Goal: Navigation & Orientation: Go to known website

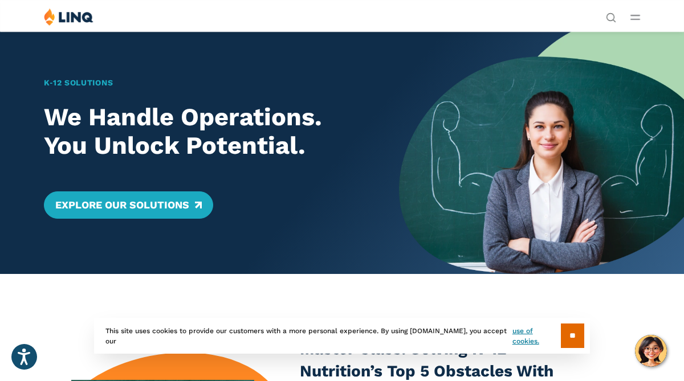
click at [634, 18] on icon "Open Main Menu" at bounding box center [635, 17] width 10 height 5
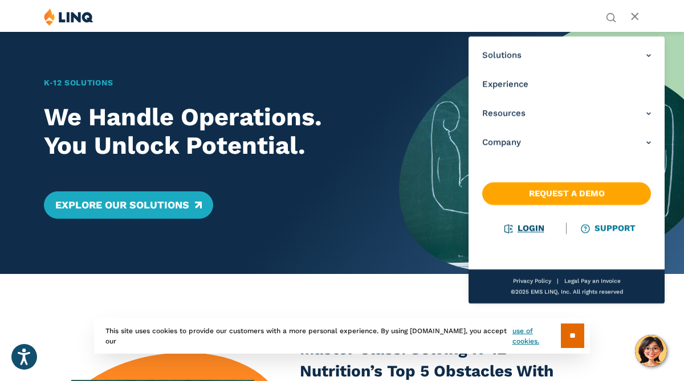
click at [529, 232] on link "Login" at bounding box center [524, 228] width 39 height 10
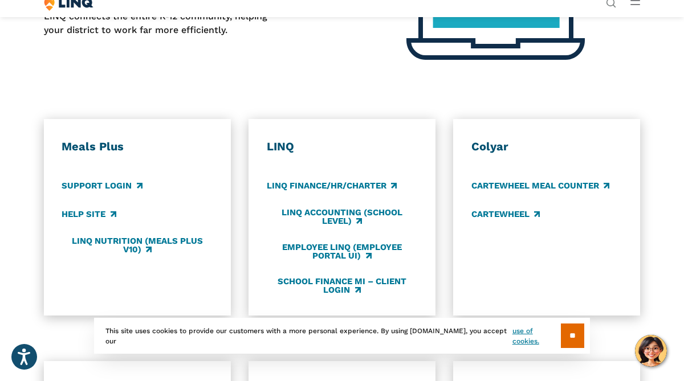
scroll to position [464, 0]
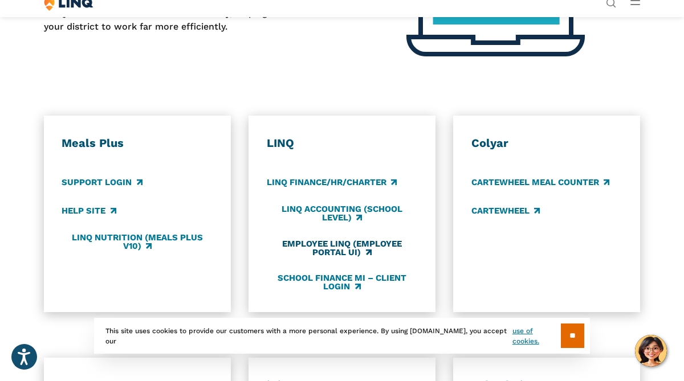
click at [345, 242] on link "Employee LINQ (Employee Portal UI)" at bounding box center [342, 248] width 151 height 19
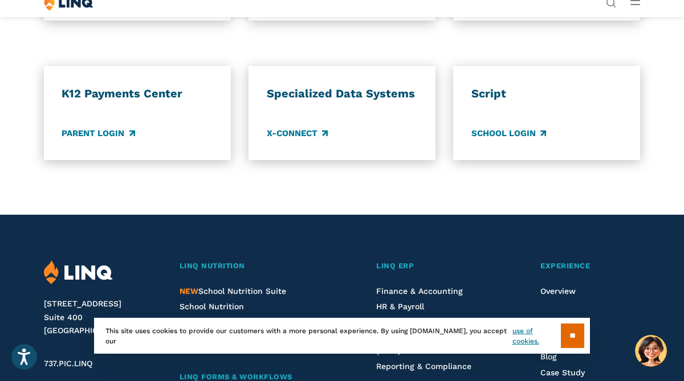
scroll to position [927, 0]
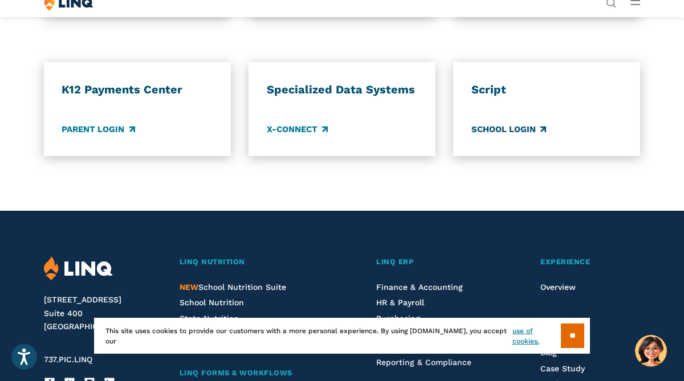
click at [519, 130] on link "School Login" at bounding box center [508, 129] width 75 height 13
